Goal: Task Accomplishment & Management: Use online tool/utility

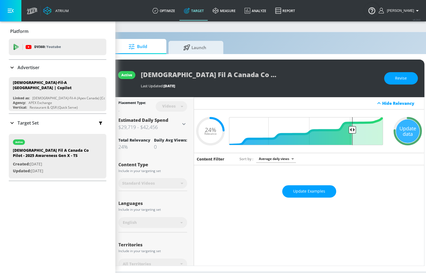
scroll to position [0, 35]
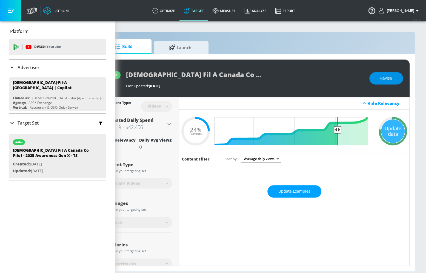
click at [380, 80] on button "Revise" at bounding box center [386, 78] width 34 height 12
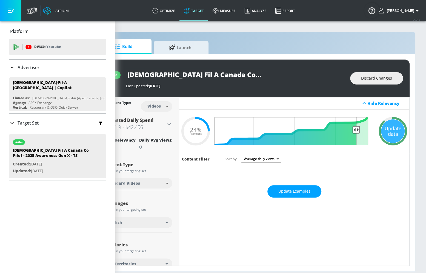
drag, startPoint x: 338, startPoint y: 127, endPoint x: 357, endPoint y: 126, distance: 18.4
click at [357, 126] on input "Final Threshold" at bounding box center [294, 131] width 153 height 28
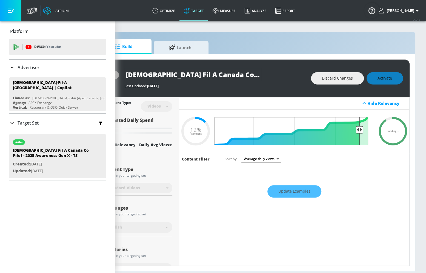
click at [359, 129] on input "Final Threshold" at bounding box center [294, 131] width 153 height 28
type input "0.12"
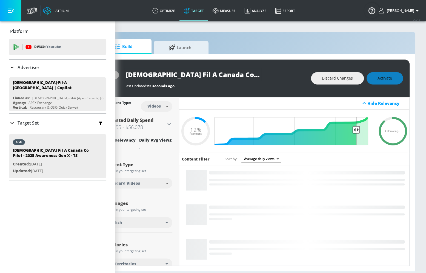
click at [389, 85] on div "draft [DEMOGRAPHIC_DATA] Fil A Canada Co Pilot - 2025 Awareness Gen X - TS Last…" at bounding box center [253, 78] width 313 height 38
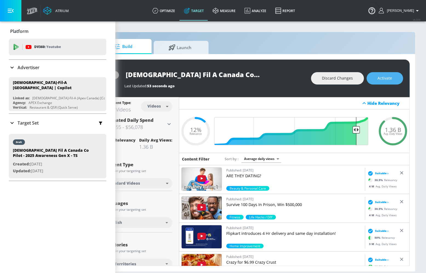
click at [391, 76] on span "Activate" at bounding box center [385, 78] width 15 height 7
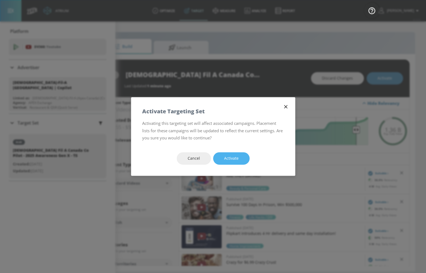
click at [234, 159] on span "Activate" at bounding box center [231, 158] width 15 height 7
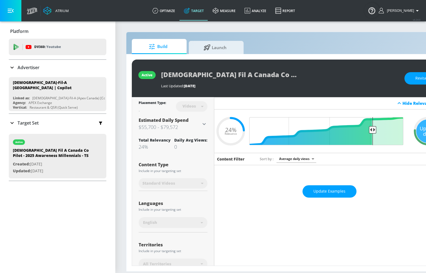
scroll to position [0, 35]
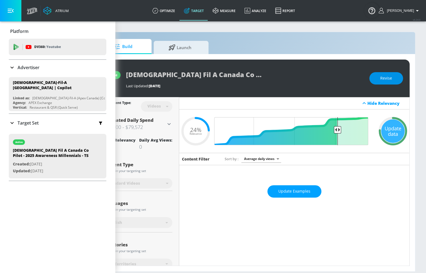
click at [385, 78] on span "Revise" at bounding box center [386, 78] width 12 height 7
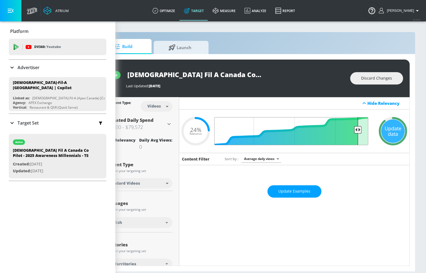
drag, startPoint x: 337, startPoint y: 125, endPoint x: 357, endPoint y: 127, distance: 19.9
click at [357, 127] on input "Final Threshold" at bounding box center [294, 131] width 153 height 28
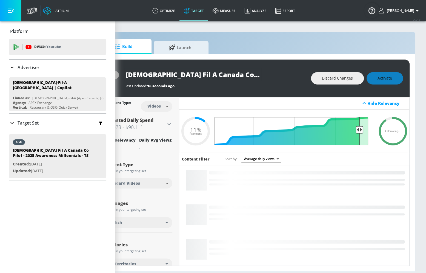
type input "0.1"
click at [358, 127] on input "Final Threshold" at bounding box center [294, 131] width 153 height 28
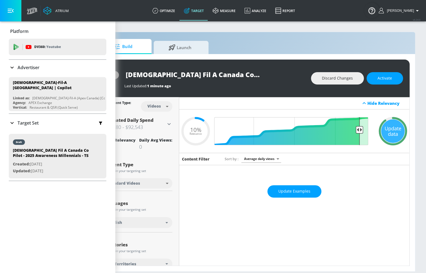
click at [384, 80] on span "Activate" at bounding box center [385, 78] width 15 height 7
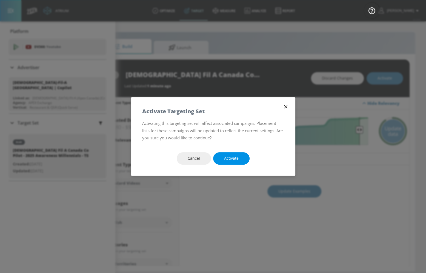
click at [240, 158] on button "Activate" at bounding box center [231, 158] width 36 height 12
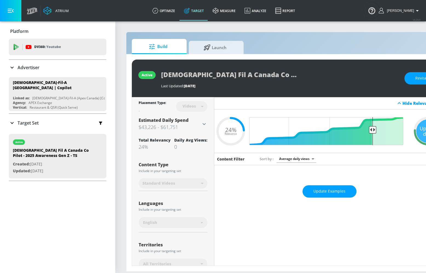
scroll to position [0, 35]
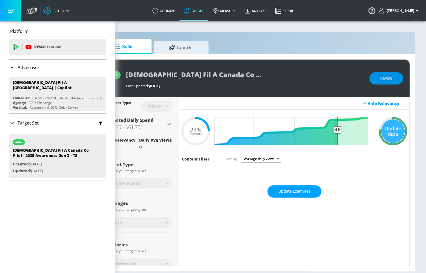
click at [388, 80] on span "Revise" at bounding box center [386, 78] width 12 height 7
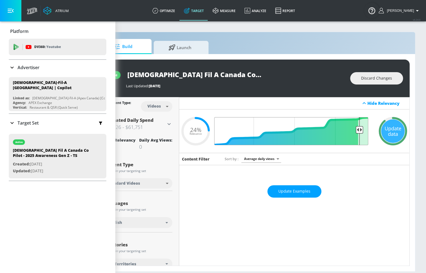
drag, startPoint x: 338, startPoint y: 129, endPoint x: 358, endPoint y: 129, distance: 20.8
type input "0.1"
click at [358, 129] on input "Final Threshold" at bounding box center [294, 131] width 153 height 28
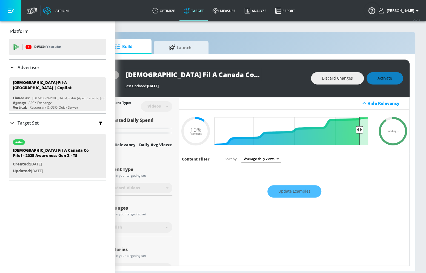
click at [388, 79] on div "Discard Changes Activate" at bounding box center [357, 78] width 92 height 12
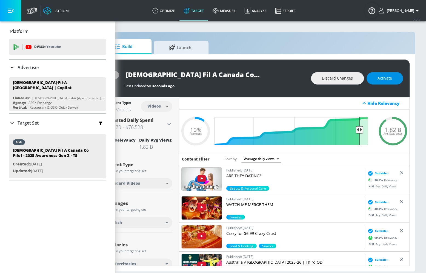
click at [384, 75] on span "Activate" at bounding box center [385, 78] width 15 height 7
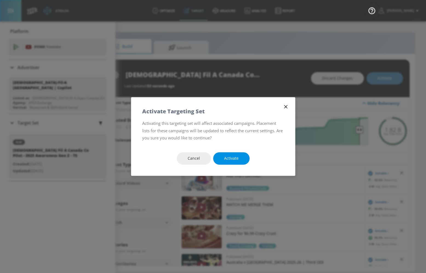
click at [228, 160] on span "Activate" at bounding box center [231, 158] width 15 height 7
